Goal: Book appointment/travel/reservation

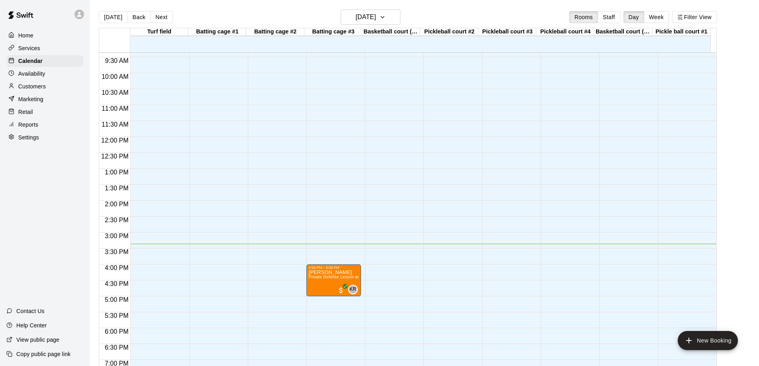
scroll to position [224, 0]
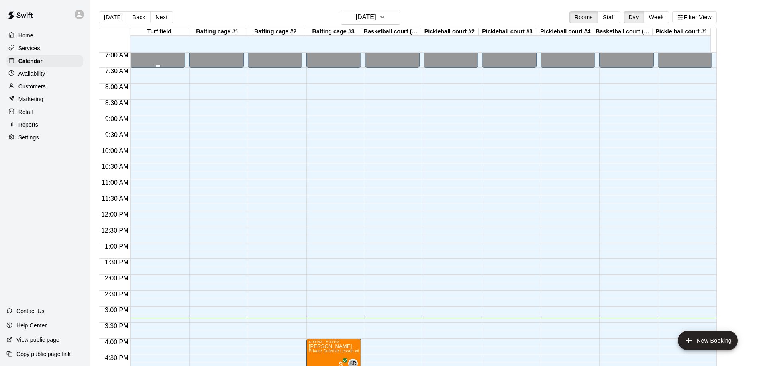
click at [112, 14] on button "[DATE]" at bounding box center [113, 17] width 29 height 12
click at [386, 18] on icon "button" at bounding box center [382, 17] width 6 height 10
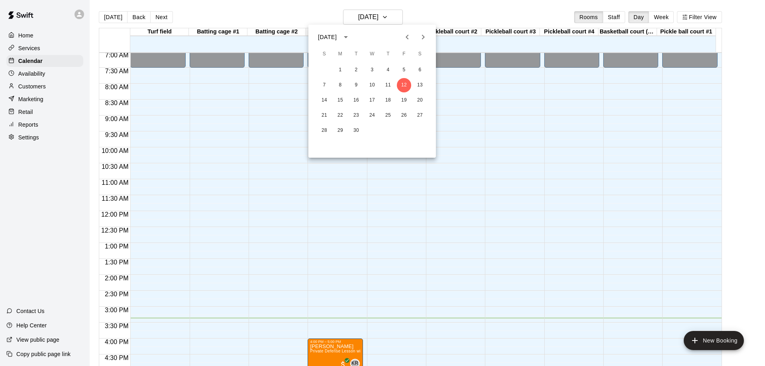
click at [422, 35] on icon "Next month" at bounding box center [423, 37] width 3 height 5
click at [404, 37] on icon "Previous month" at bounding box center [408, 37] width 10 height 10
click at [324, 84] on button "5" at bounding box center [324, 85] width 14 height 14
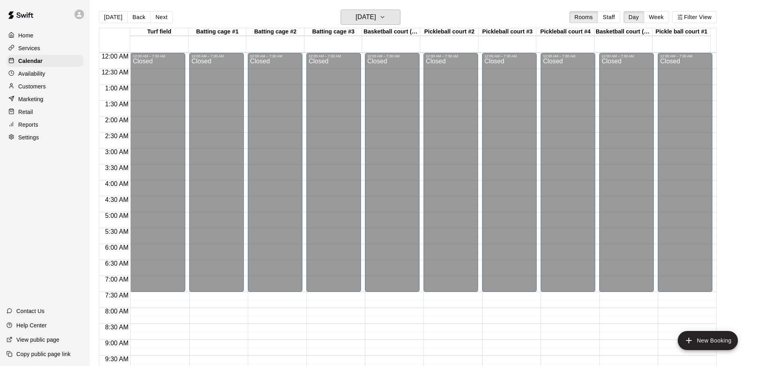
scroll to position [239, 0]
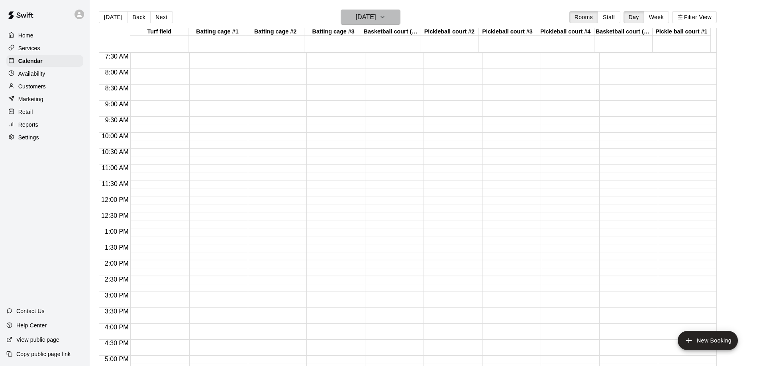
click at [386, 18] on icon "button" at bounding box center [382, 17] width 6 height 10
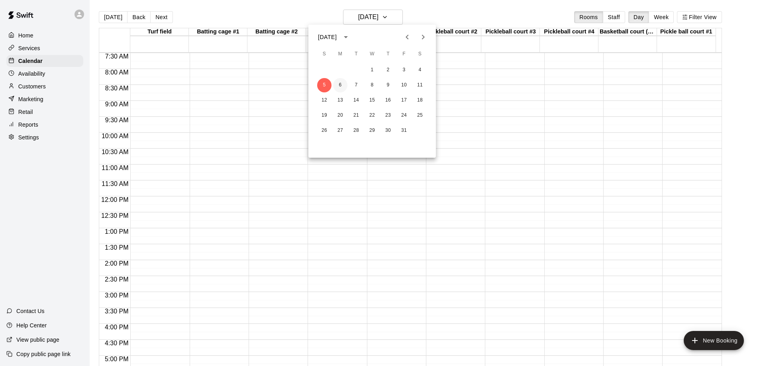
click at [342, 86] on button "6" at bounding box center [340, 85] width 14 height 14
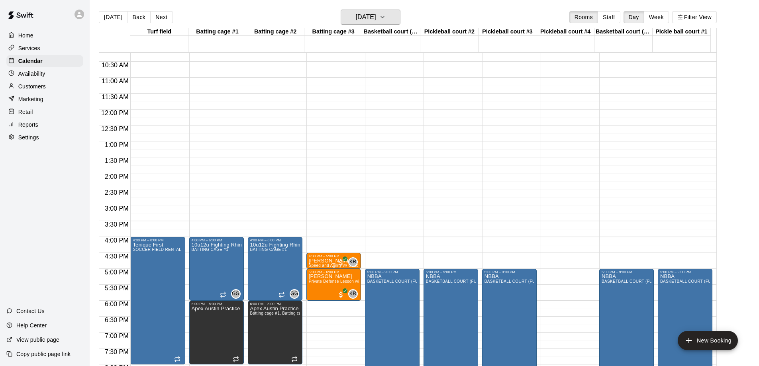
scroll to position [438, 0]
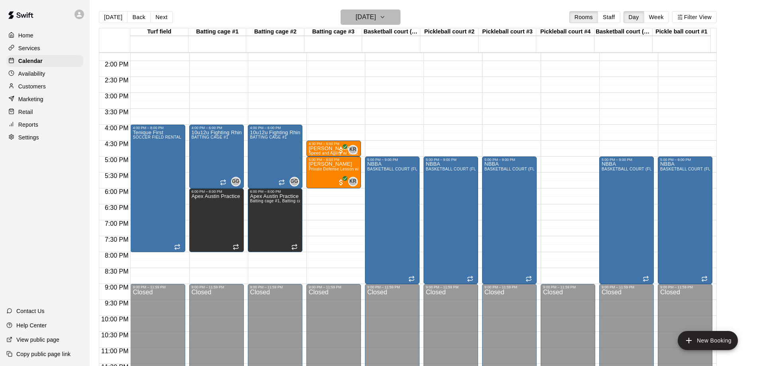
click at [384, 18] on icon "button" at bounding box center [382, 17] width 3 height 2
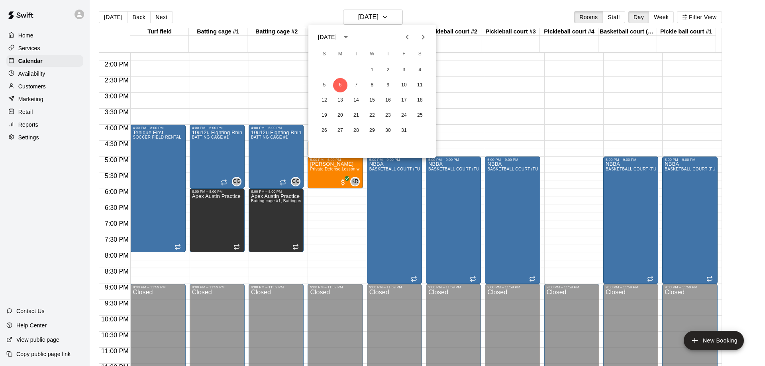
click at [408, 38] on icon "Previous month" at bounding box center [408, 37] width 10 height 10
click at [338, 85] on button "8" at bounding box center [340, 85] width 14 height 14
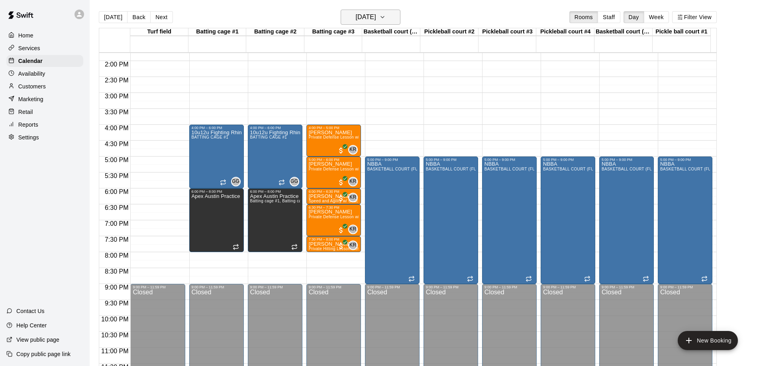
click at [386, 15] on icon "button" at bounding box center [382, 17] width 6 height 10
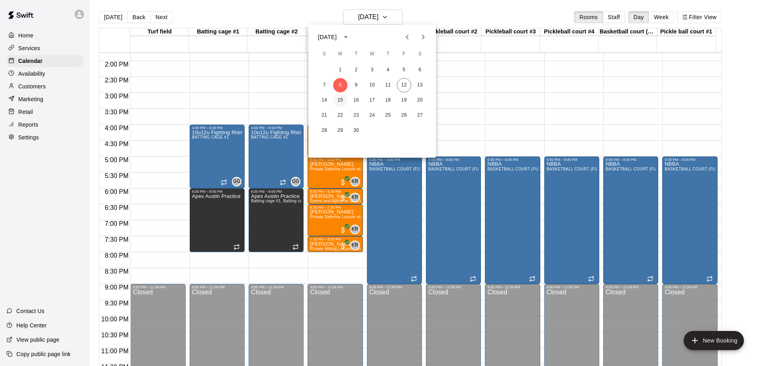
click at [338, 99] on button "15" at bounding box center [340, 100] width 14 height 14
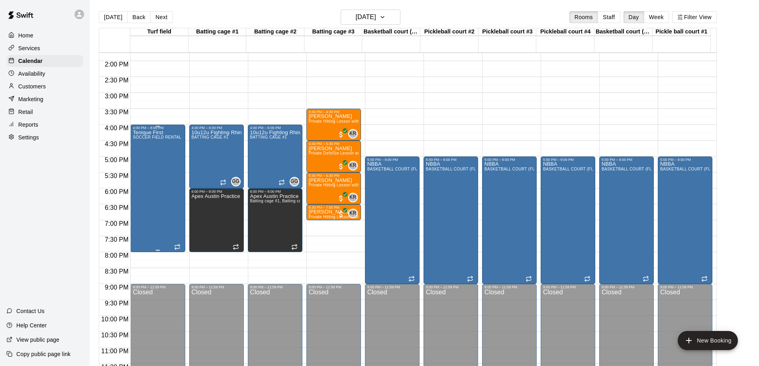
click at [152, 195] on div "Tenique First SOCCER FIELD RENTAL" at bounding box center [157, 313] width 49 height 366
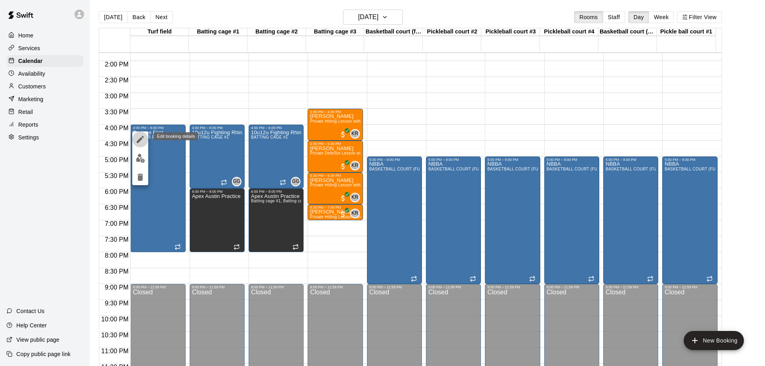
click at [139, 137] on icon "edit" at bounding box center [141, 140] width 10 height 10
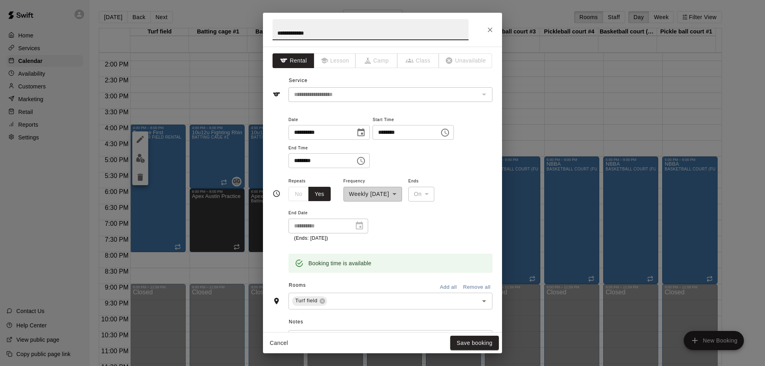
click at [298, 160] on input "********" at bounding box center [319, 160] width 61 height 15
type input "********"
click at [480, 343] on button "Save booking" at bounding box center [474, 343] width 49 height 15
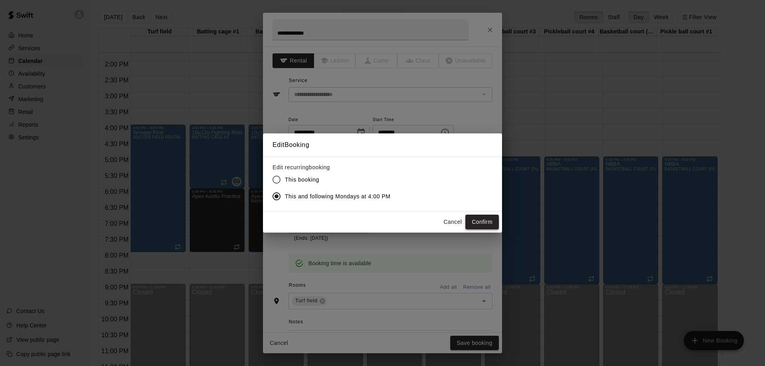
click at [482, 219] on button "Confirm" at bounding box center [482, 222] width 33 height 15
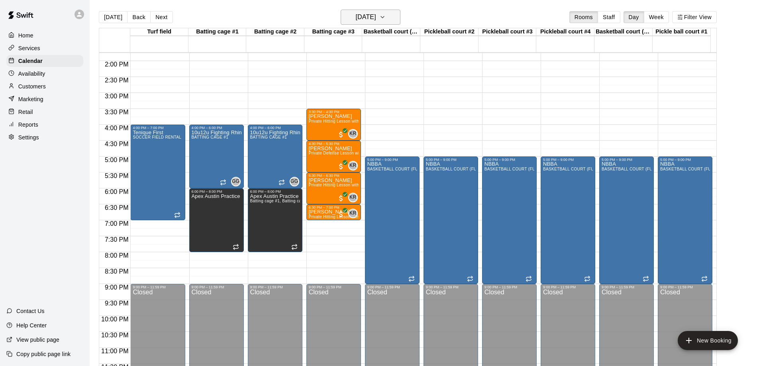
click at [386, 19] on icon "button" at bounding box center [382, 17] width 6 height 10
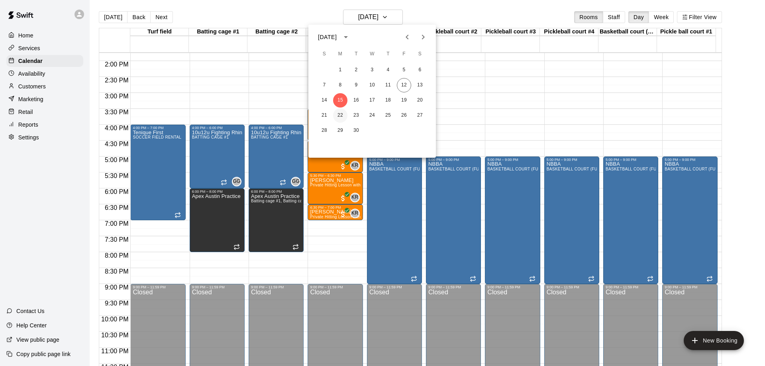
click at [342, 114] on button "22" at bounding box center [340, 115] width 14 height 14
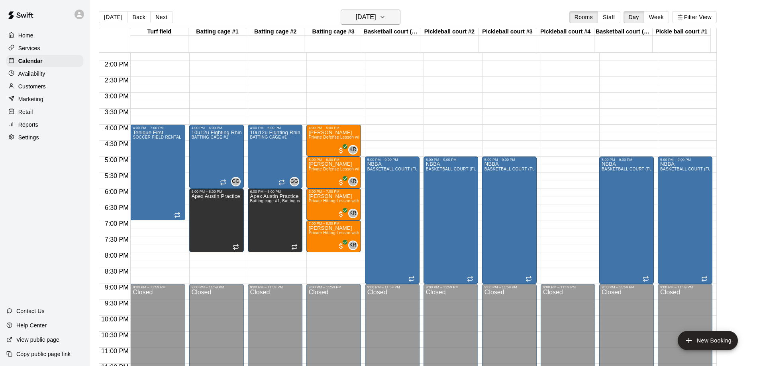
click at [386, 17] on icon "button" at bounding box center [382, 17] width 6 height 10
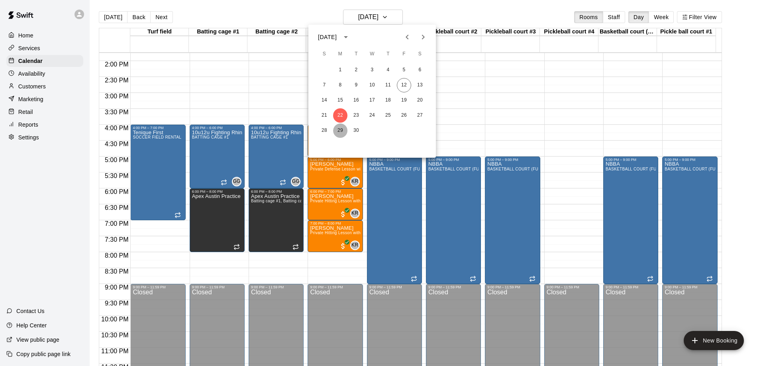
click at [338, 131] on button "29" at bounding box center [340, 131] width 14 height 14
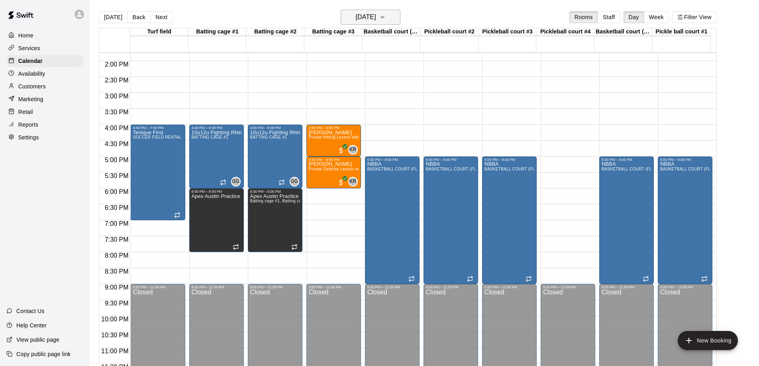
click at [384, 17] on icon "button" at bounding box center [382, 17] width 3 height 2
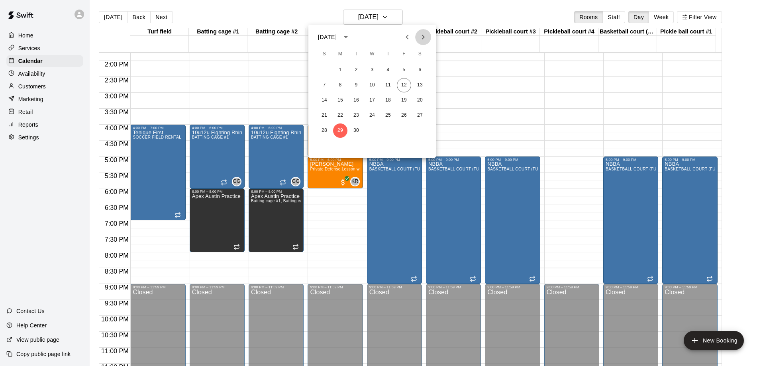
click at [422, 37] on icon "Next month" at bounding box center [423, 37] width 10 height 10
click at [340, 86] on button "6" at bounding box center [340, 85] width 14 height 14
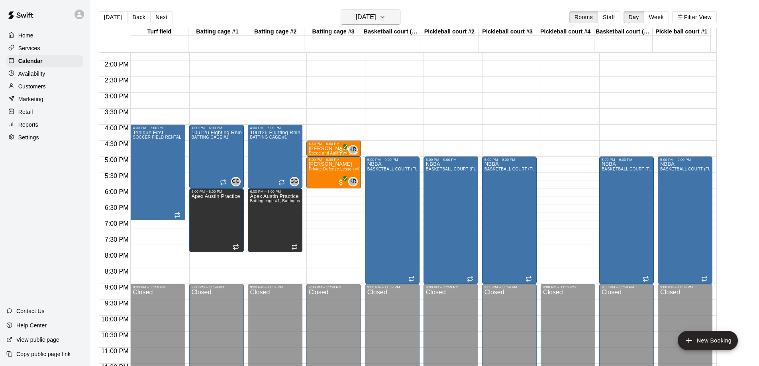
click at [386, 16] on icon "button" at bounding box center [382, 17] width 6 height 10
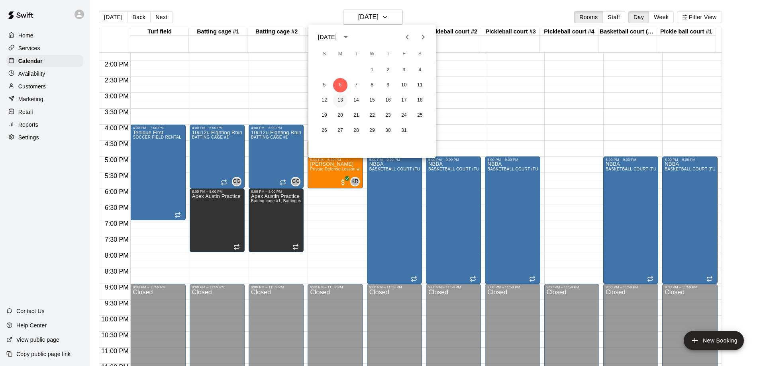
click at [340, 99] on button "13" at bounding box center [340, 100] width 14 height 14
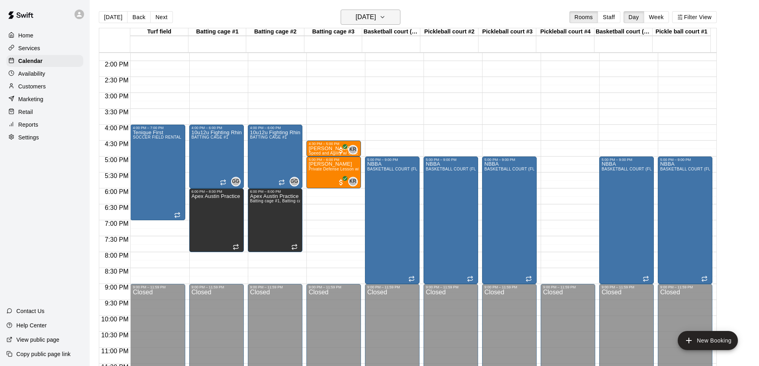
click at [386, 17] on icon "button" at bounding box center [382, 17] width 6 height 10
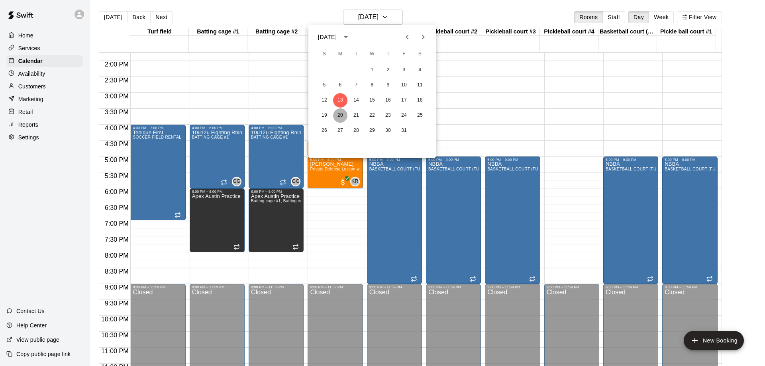
click at [338, 113] on button "20" at bounding box center [340, 115] width 14 height 14
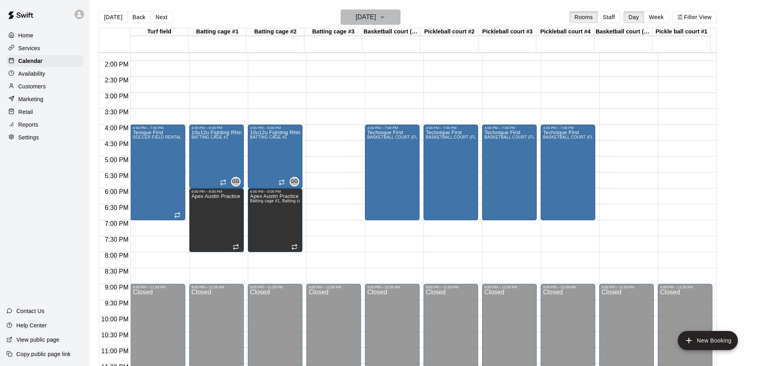
click at [392, 12] on button "[DATE]" at bounding box center [371, 17] width 60 height 15
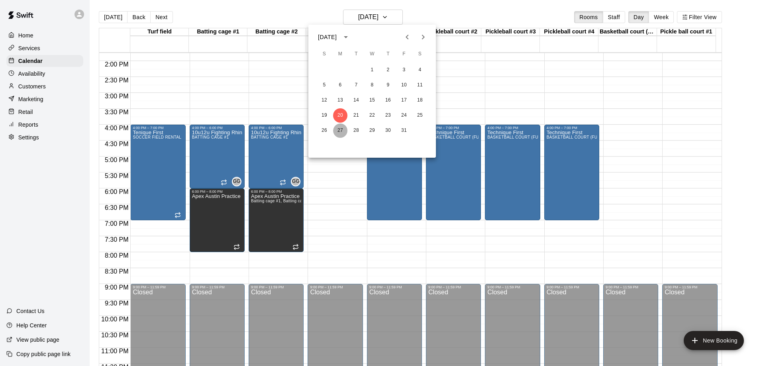
click at [340, 131] on button "27" at bounding box center [340, 131] width 14 height 14
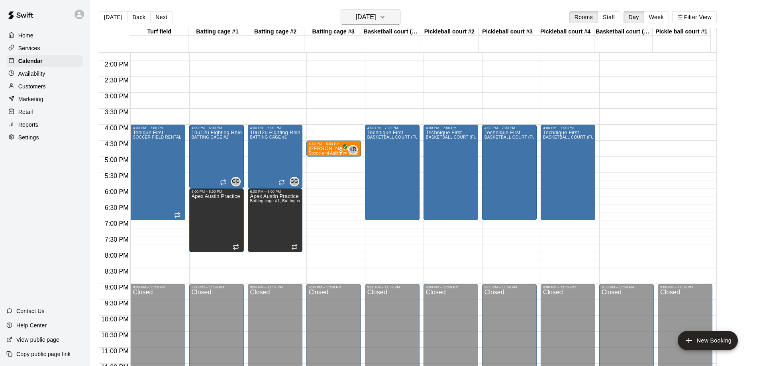
click at [386, 17] on icon "button" at bounding box center [382, 17] width 6 height 10
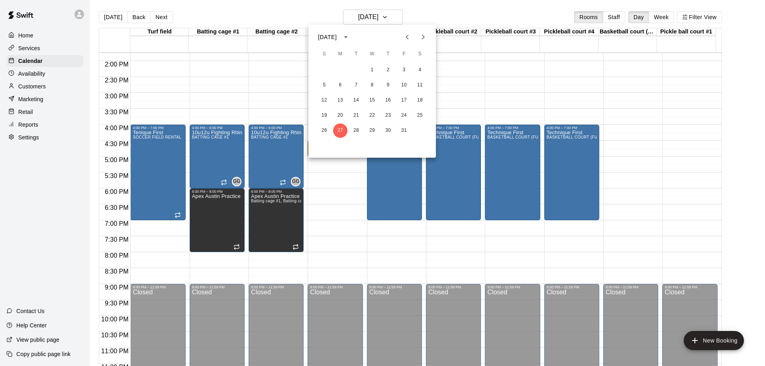
click at [424, 36] on icon "Next month" at bounding box center [423, 37] width 10 height 10
click at [342, 81] on button "3" at bounding box center [340, 85] width 14 height 14
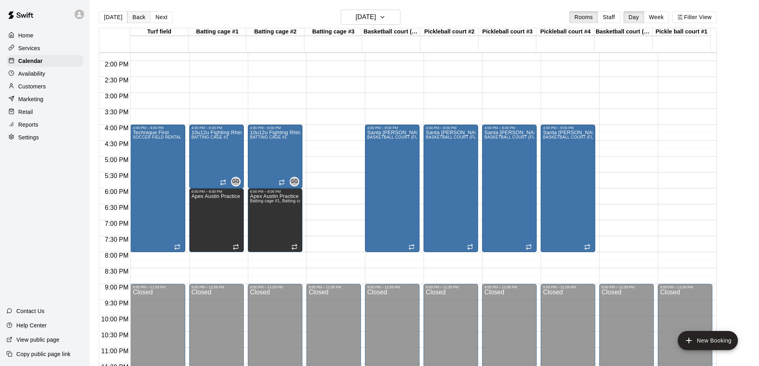
click at [136, 18] on button "Back" at bounding box center [139, 17] width 24 height 12
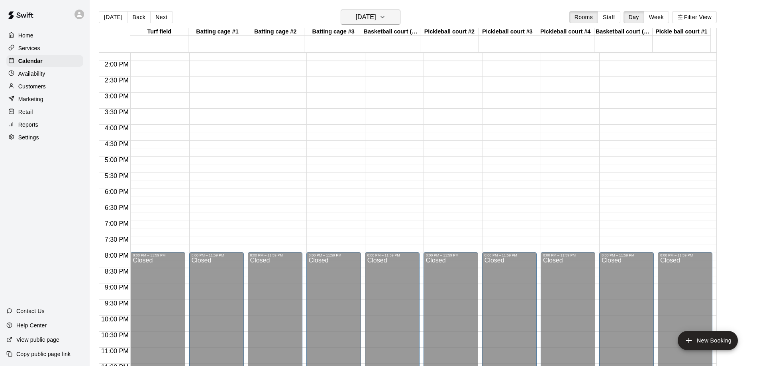
click at [386, 17] on icon "button" at bounding box center [382, 17] width 6 height 10
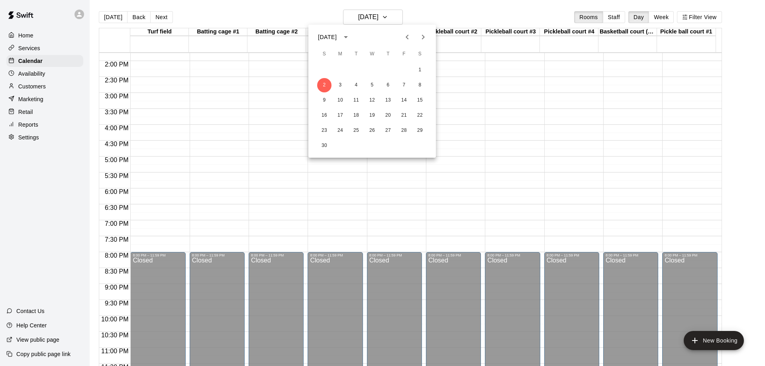
click at [408, 37] on icon "Previous month" at bounding box center [408, 37] width 10 height 10
click at [340, 129] on button "27" at bounding box center [340, 131] width 14 height 14
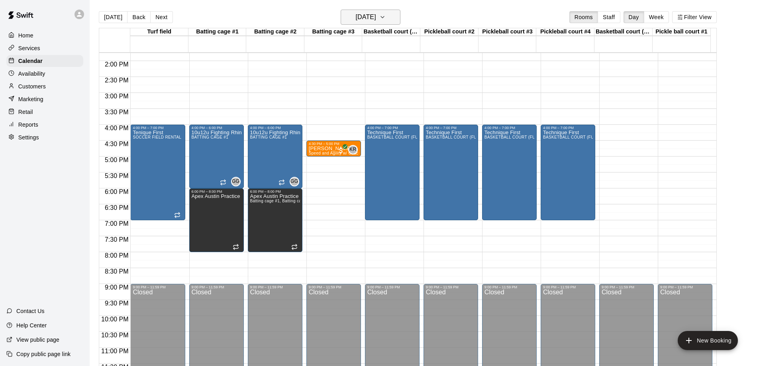
click at [386, 16] on icon "button" at bounding box center [382, 17] width 6 height 10
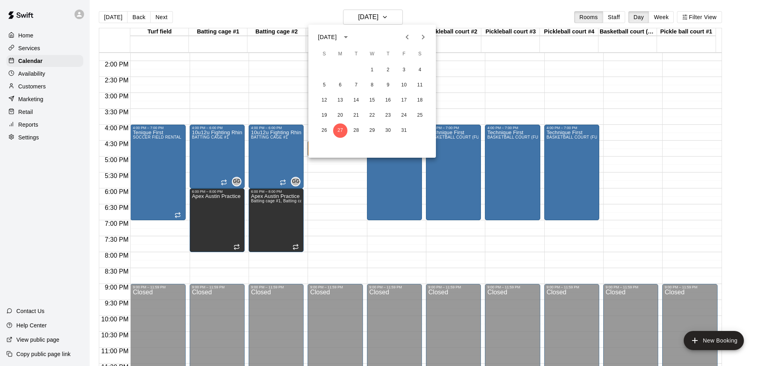
click at [422, 38] on icon "Next month" at bounding box center [423, 37] width 10 height 10
click at [341, 84] on button "3" at bounding box center [340, 85] width 14 height 14
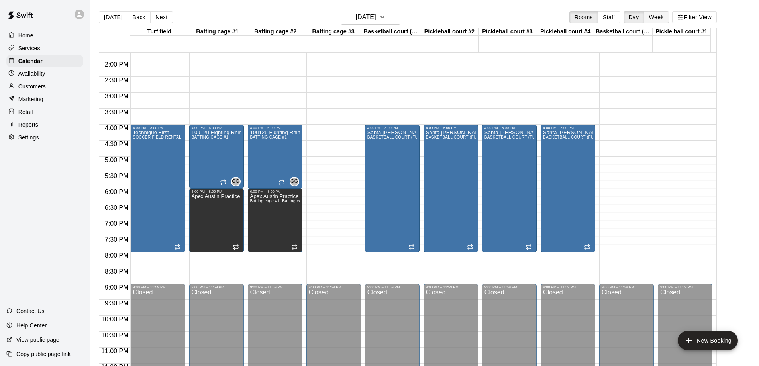
click at [664, 22] on button "Week" at bounding box center [656, 17] width 25 height 12
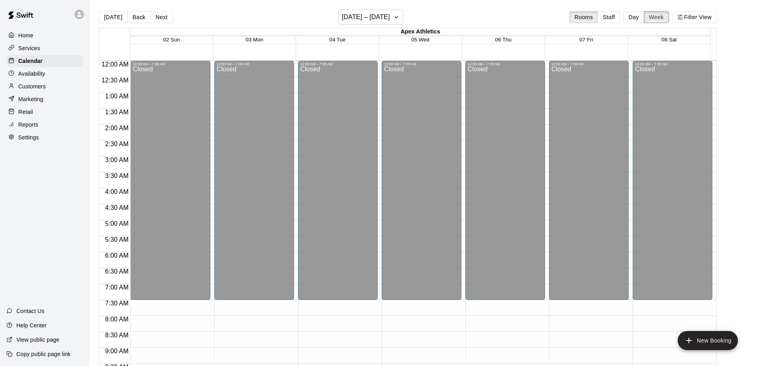
scroll to position [484, 0]
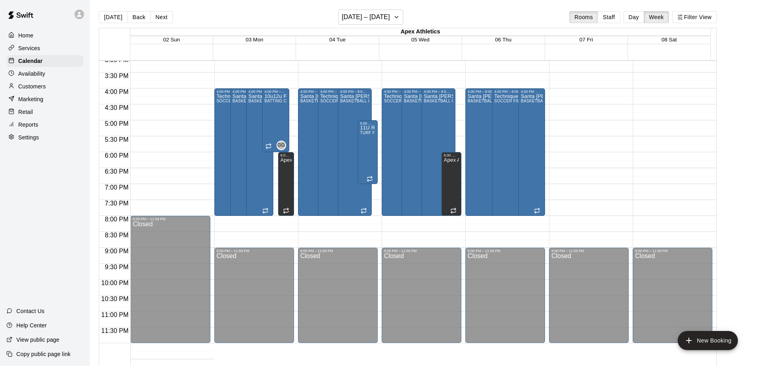
click at [163, 18] on button "Next" at bounding box center [161, 17] width 22 height 12
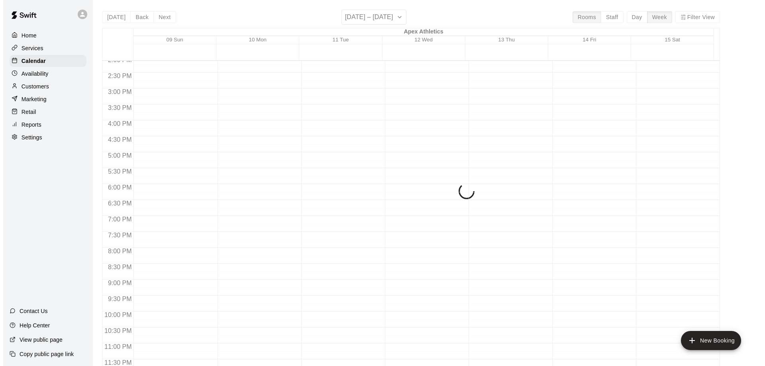
scroll to position [452, 0]
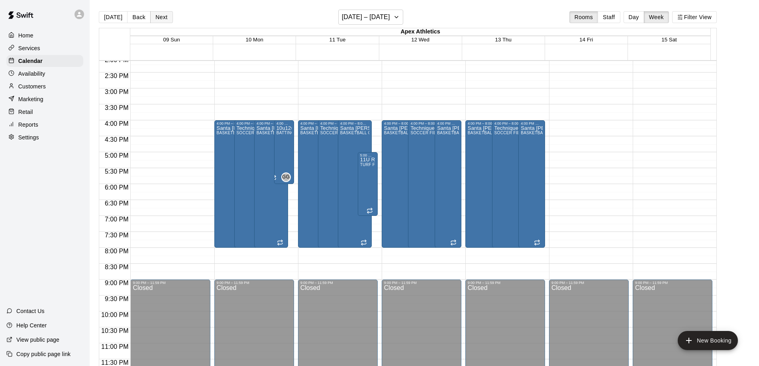
click at [157, 19] on button "Next" at bounding box center [161, 17] width 22 height 12
click at [697, 17] on button "Filter View" at bounding box center [694, 17] width 45 height 12
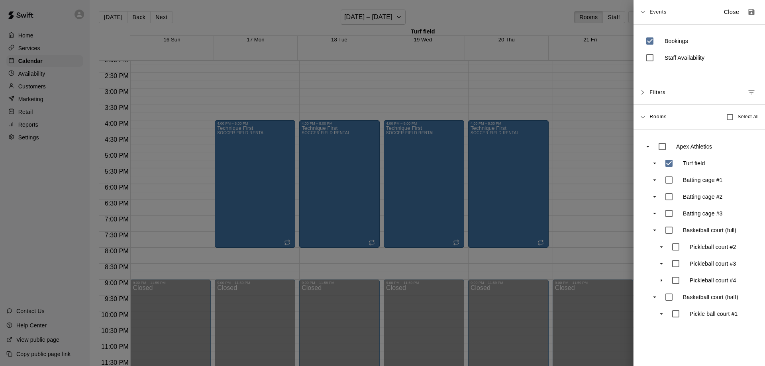
click at [614, 150] on div at bounding box center [382, 183] width 765 height 366
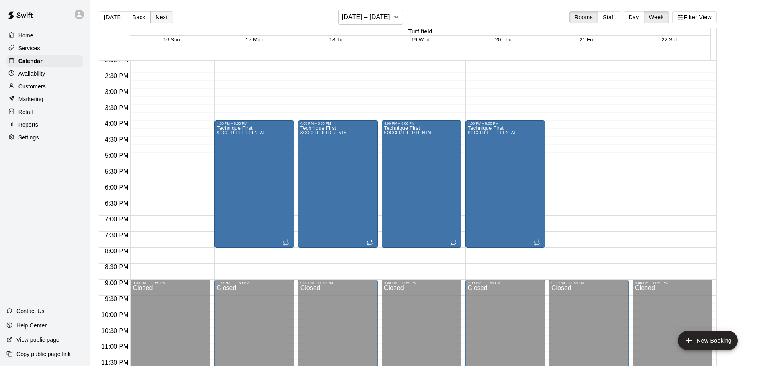
click at [162, 18] on button "Next" at bounding box center [161, 17] width 22 height 12
click at [156, 16] on button "Next" at bounding box center [161, 17] width 22 height 12
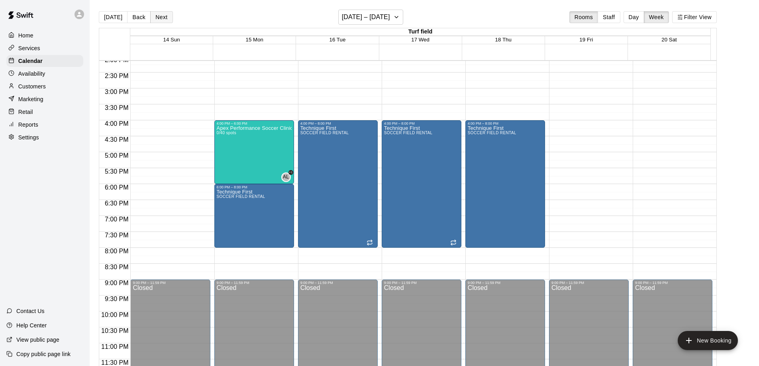
click at [156, 16] on button "Next" at bounding box center [161, 17] width 22 height 12
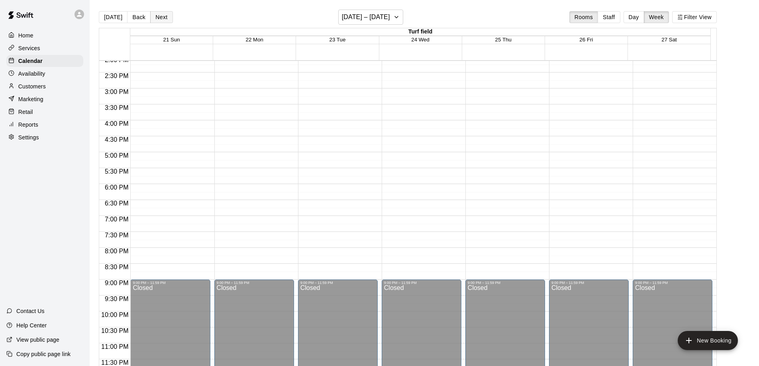
click at [156, 16] on button "Next" at bounding box center [161, 17] width 22 height 12
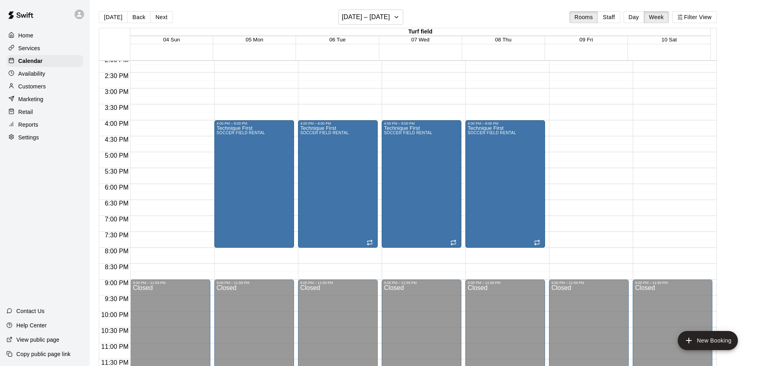
click at [155, 17] on button "Next" at bounding box center [161, 17] width 22 height 12
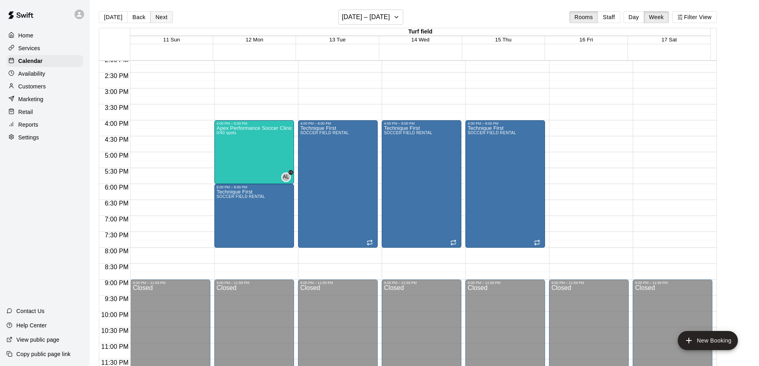
click at [157, 18] on button "Next" at bounding box center [161, 17] width 22 height 12
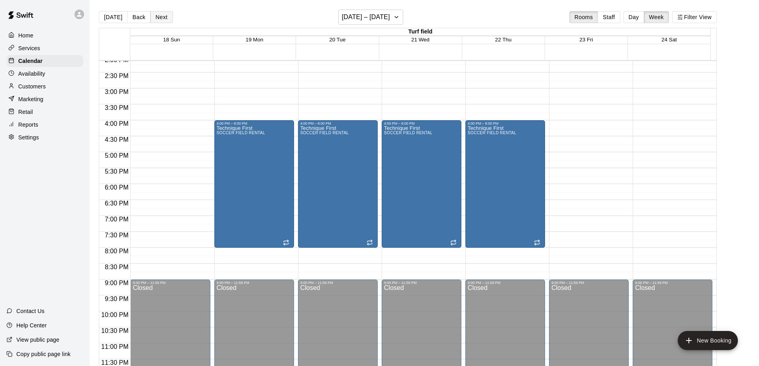
click at [157, 18] on button "Next" at bounding box center [161, 17] width 22 height 12
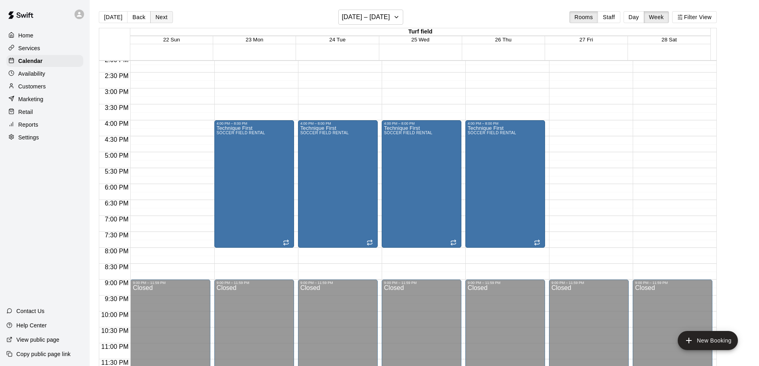
click at [157, 18] on button "Next" at bounding box center [161, 17] width 22 height 12
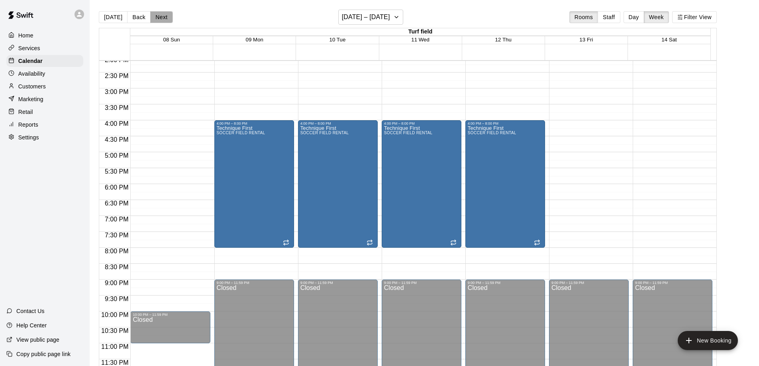
click at [157, 18] on button "Next" at bounding box center [161, 17] width 22 height 12
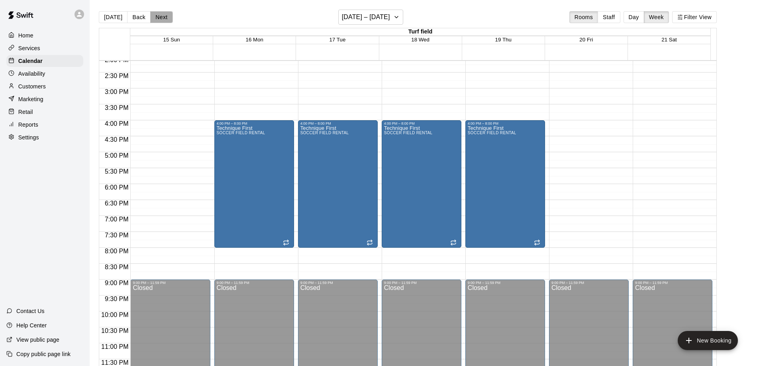
click at [157, 18] on button "Next" at bounding box center [161, 17] width 22 height 12
